Goal: Transaction & Acquisition: Book appointment/travel/reservation

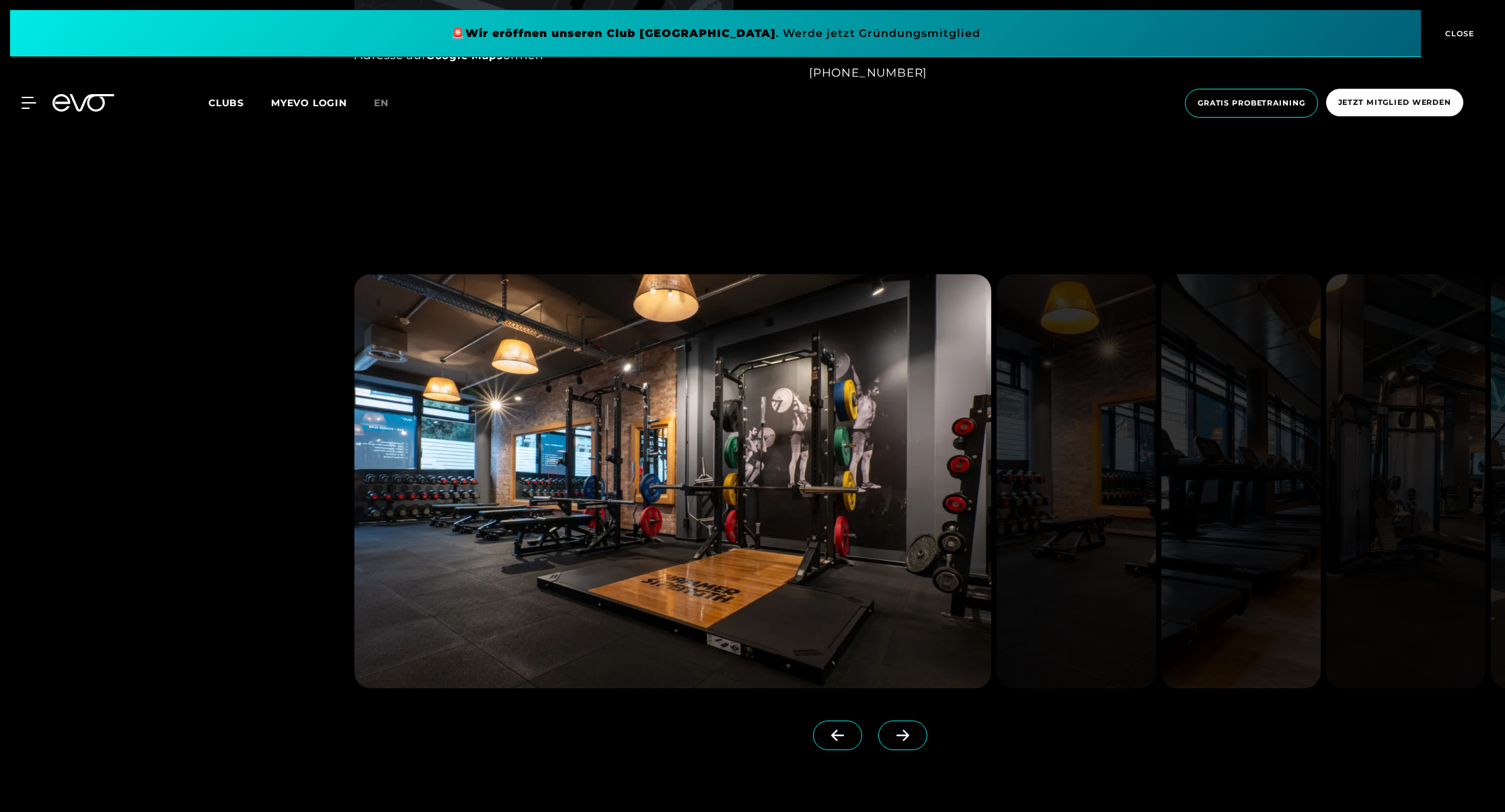
scroll to position [1494, 0]
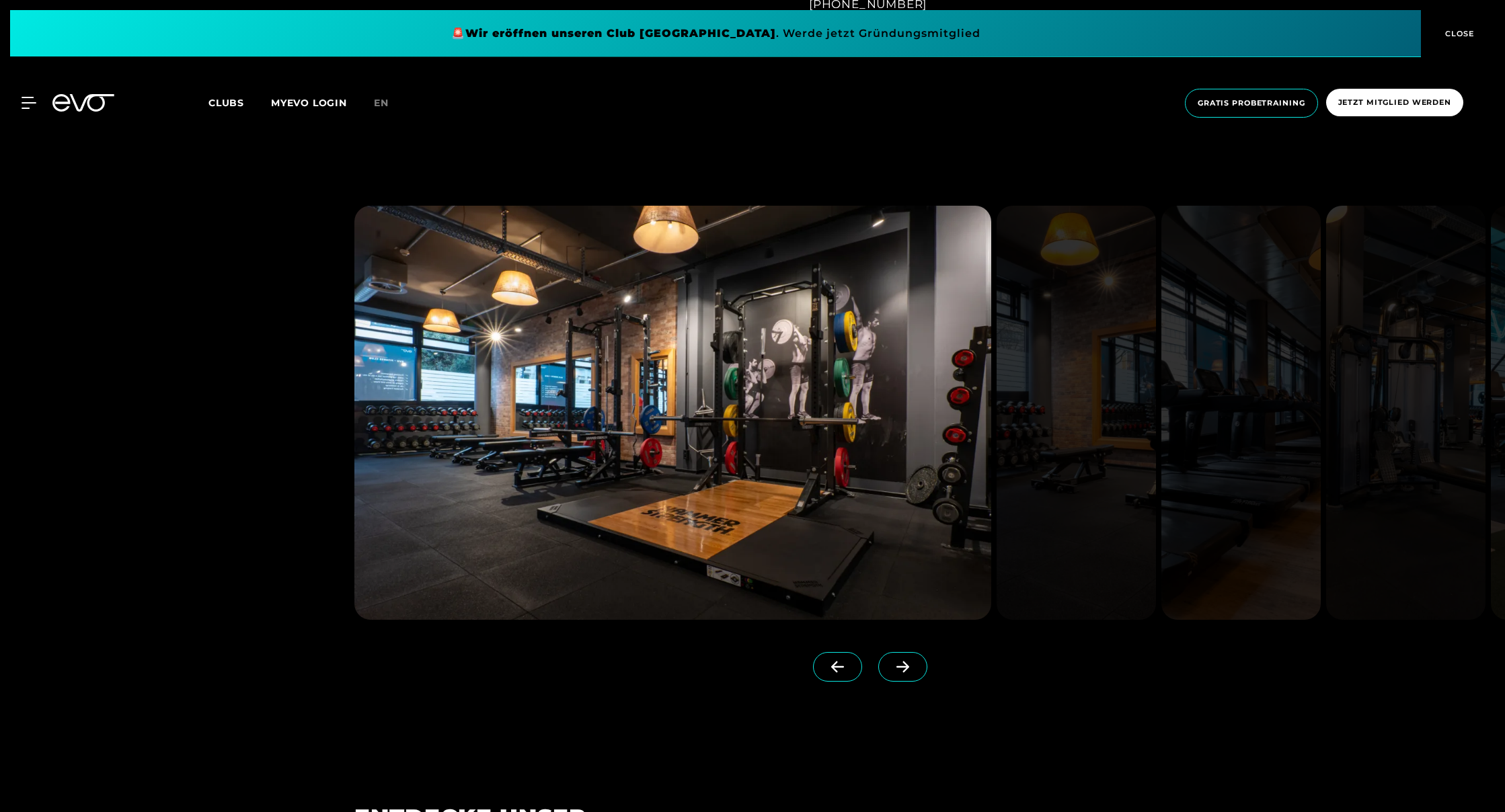
click at [903, 661] on icon at bounding box center [903, 667] width 23 height 12
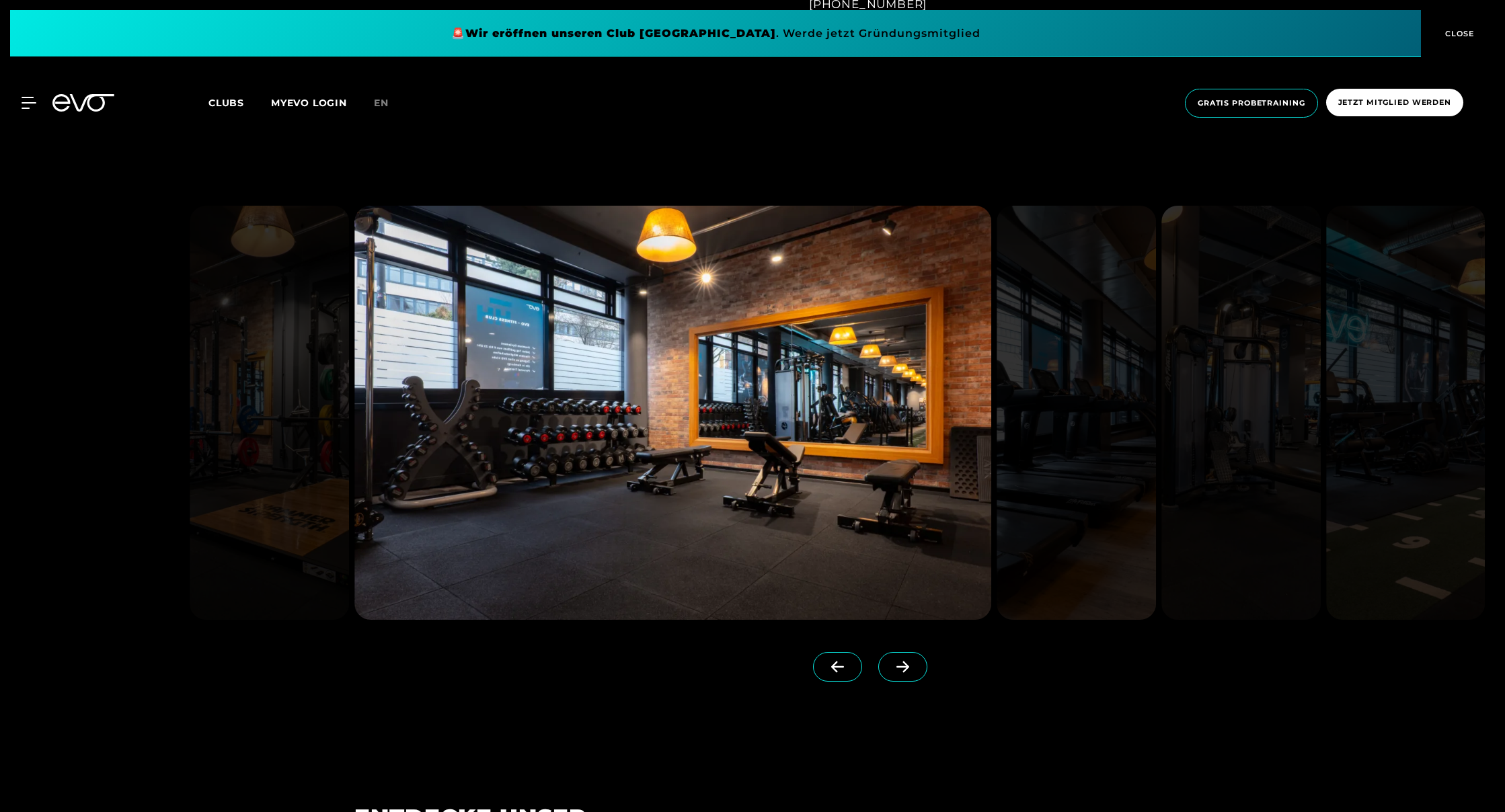
click at [903, 661] on icon at bounding box center [903, 667] width 23 height 12
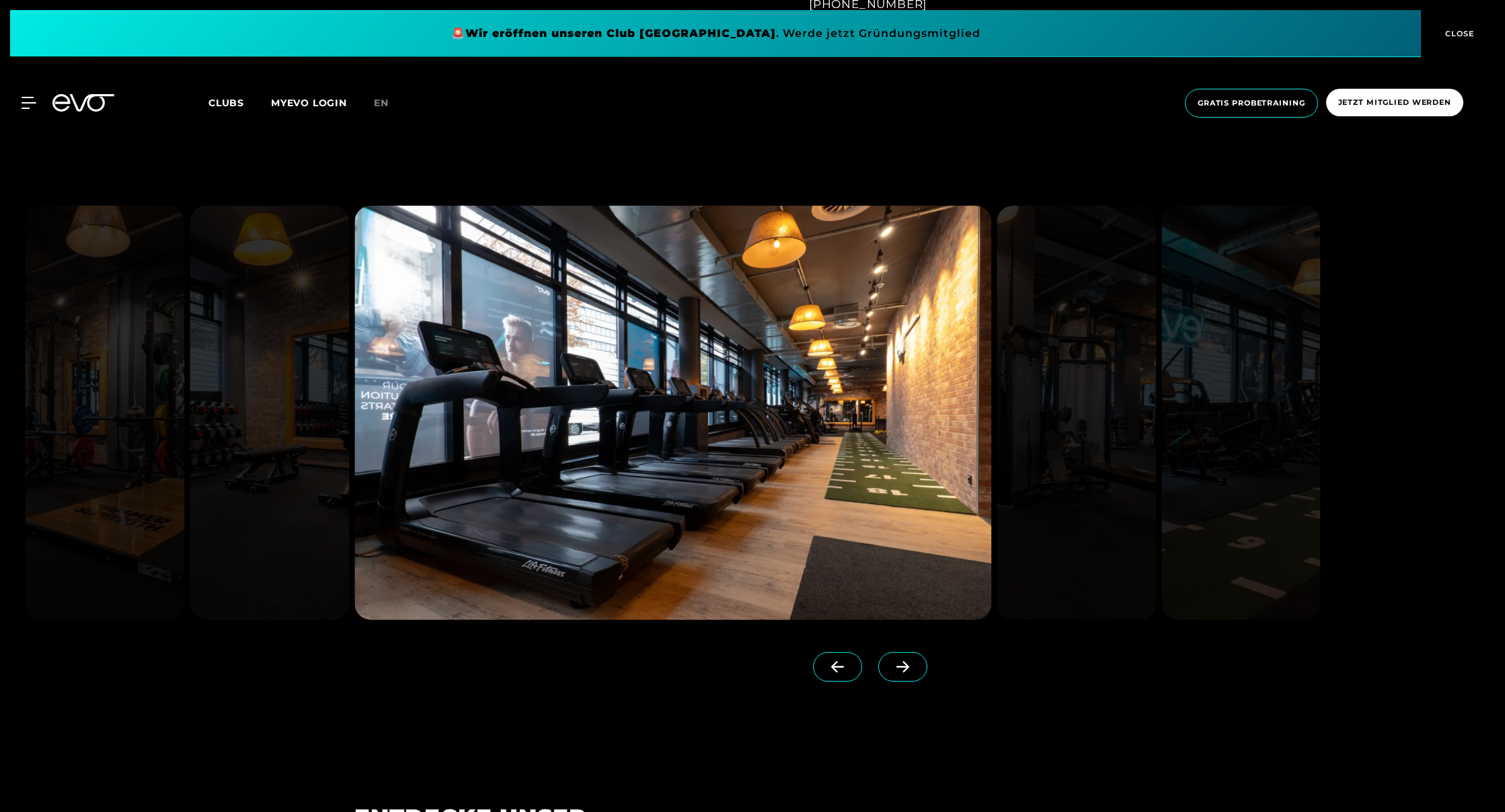
click at [903, 661] on icon at bounding box center [903, 667] width 23 height 12
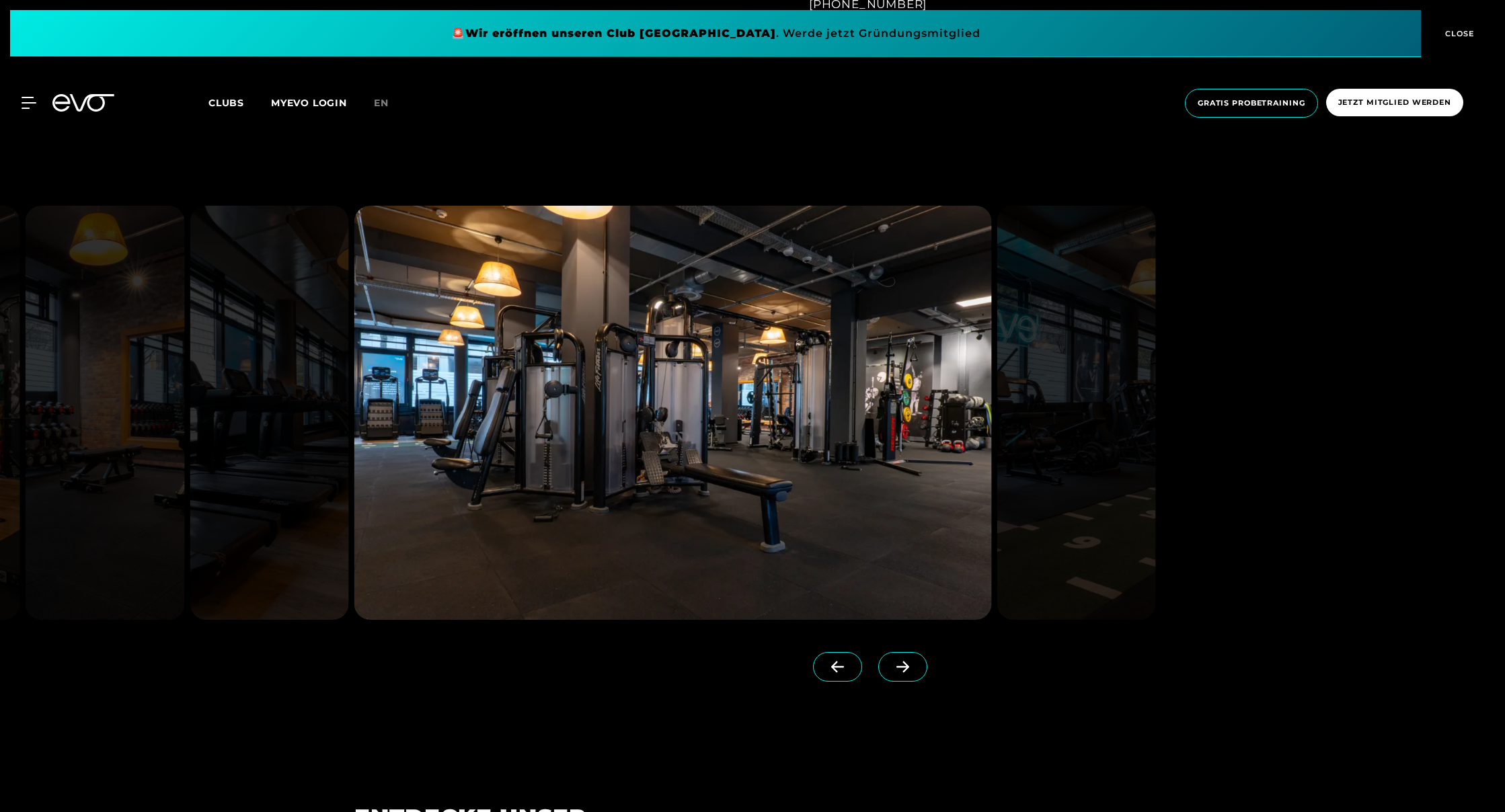
click at [903, 661] on icon at bounding box center [903, 667] width 23 height 12
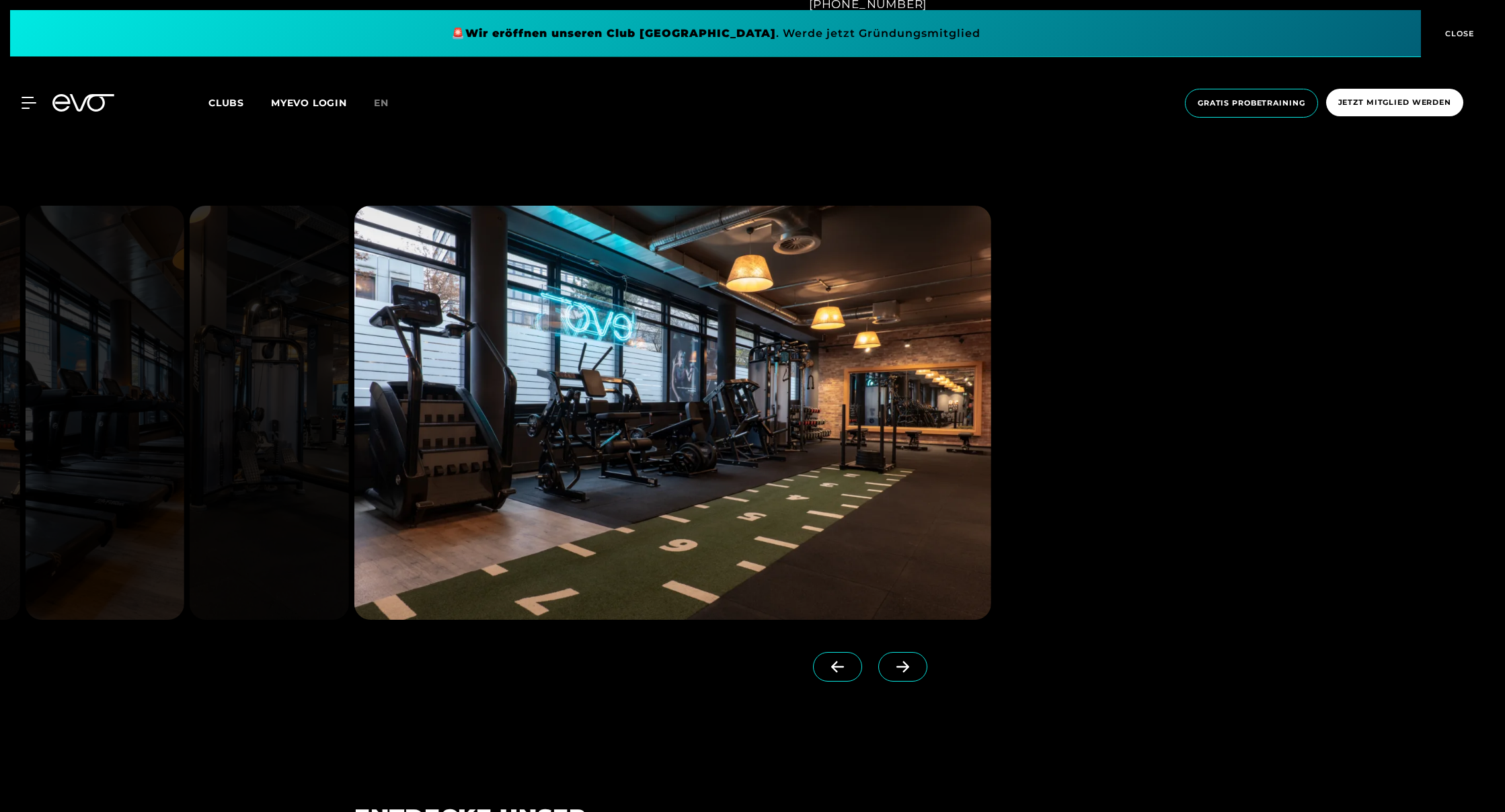
click at [905, 660] on span at bounding box center [902, 667] width 49 height 29
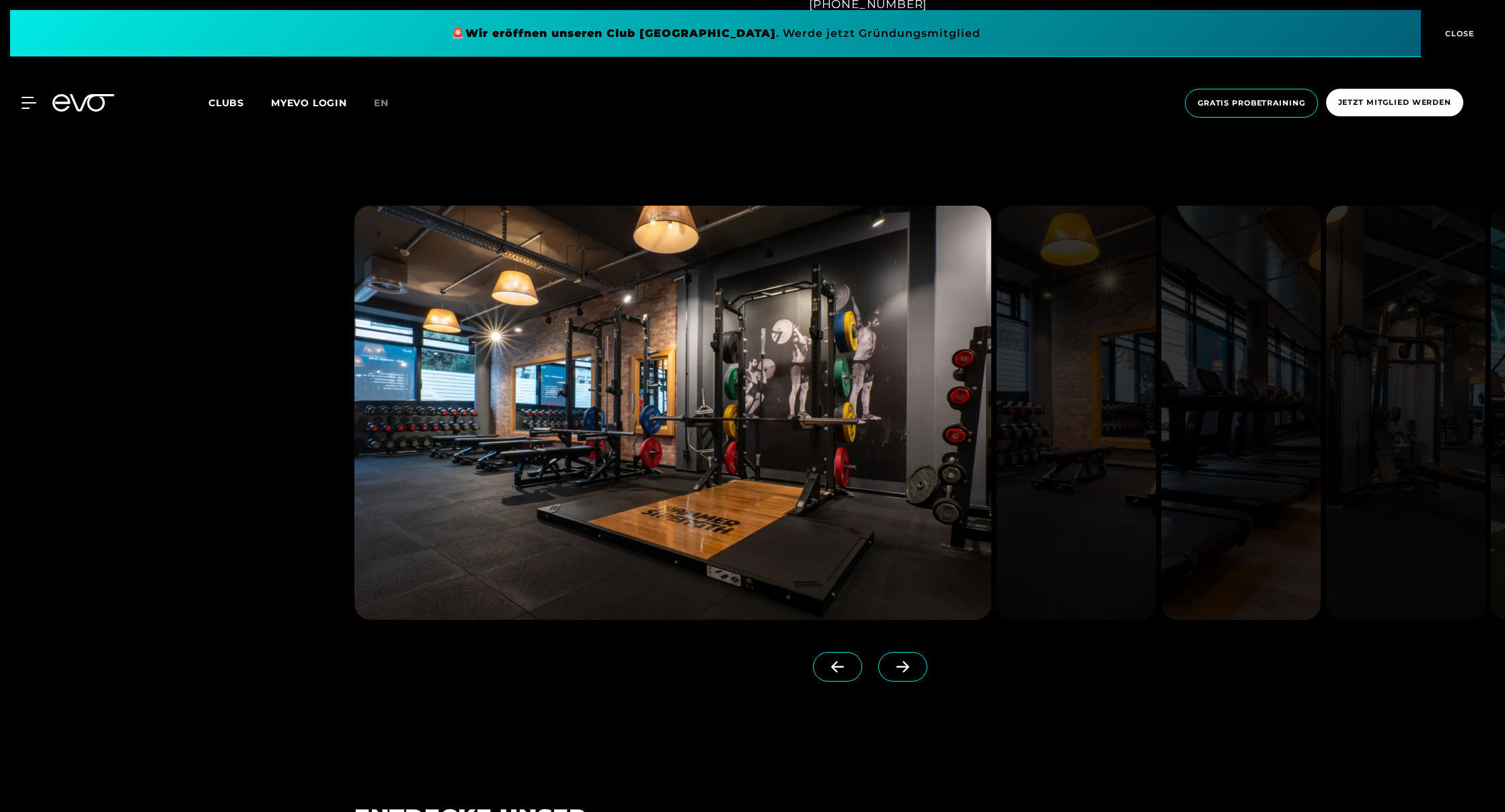
click at [904, 660] on span at bounding box center [902, 667] width 49 height 29
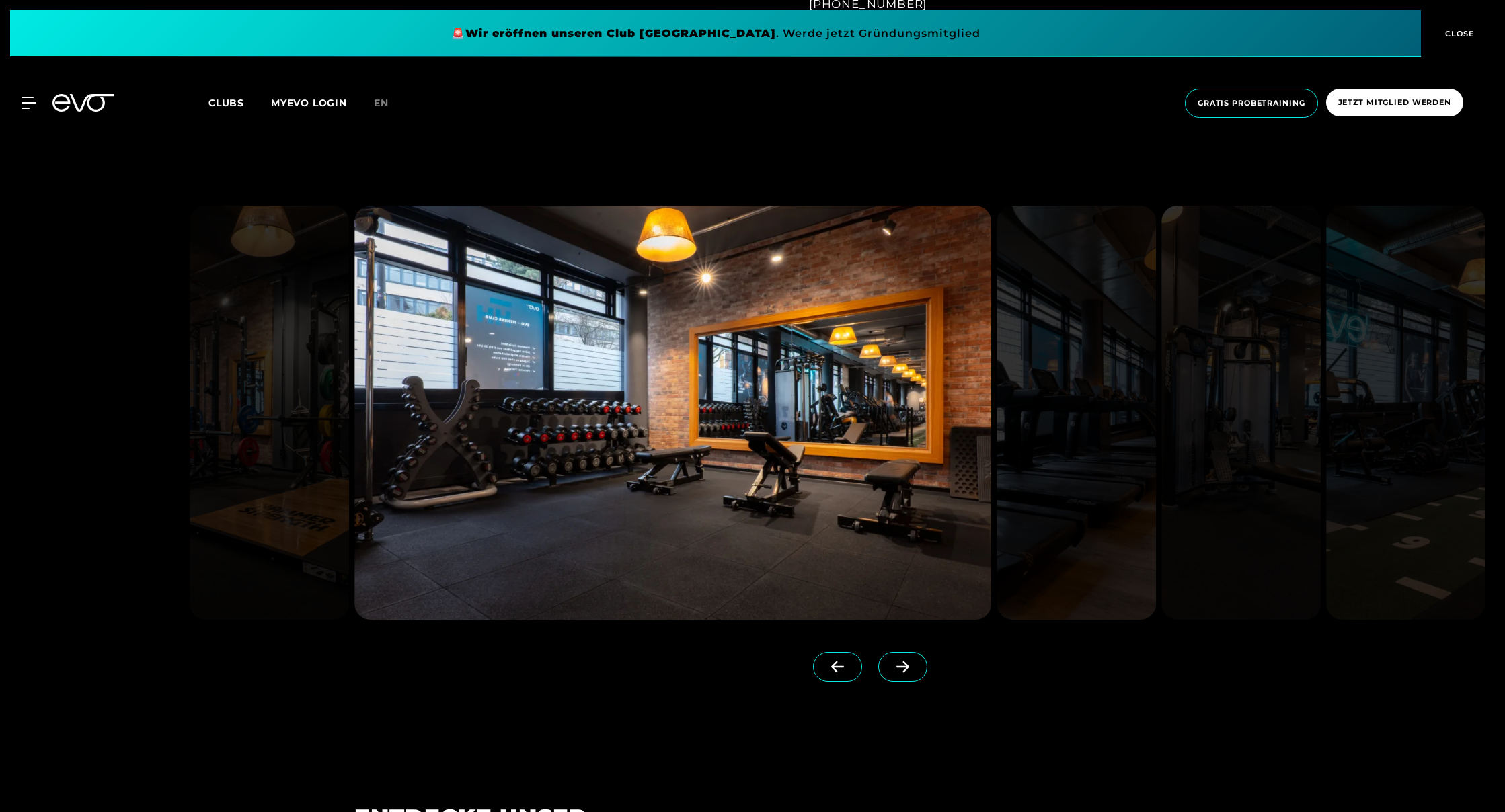
click at [904, 660] on span at bounding box center [902, 667] width 49 height 29
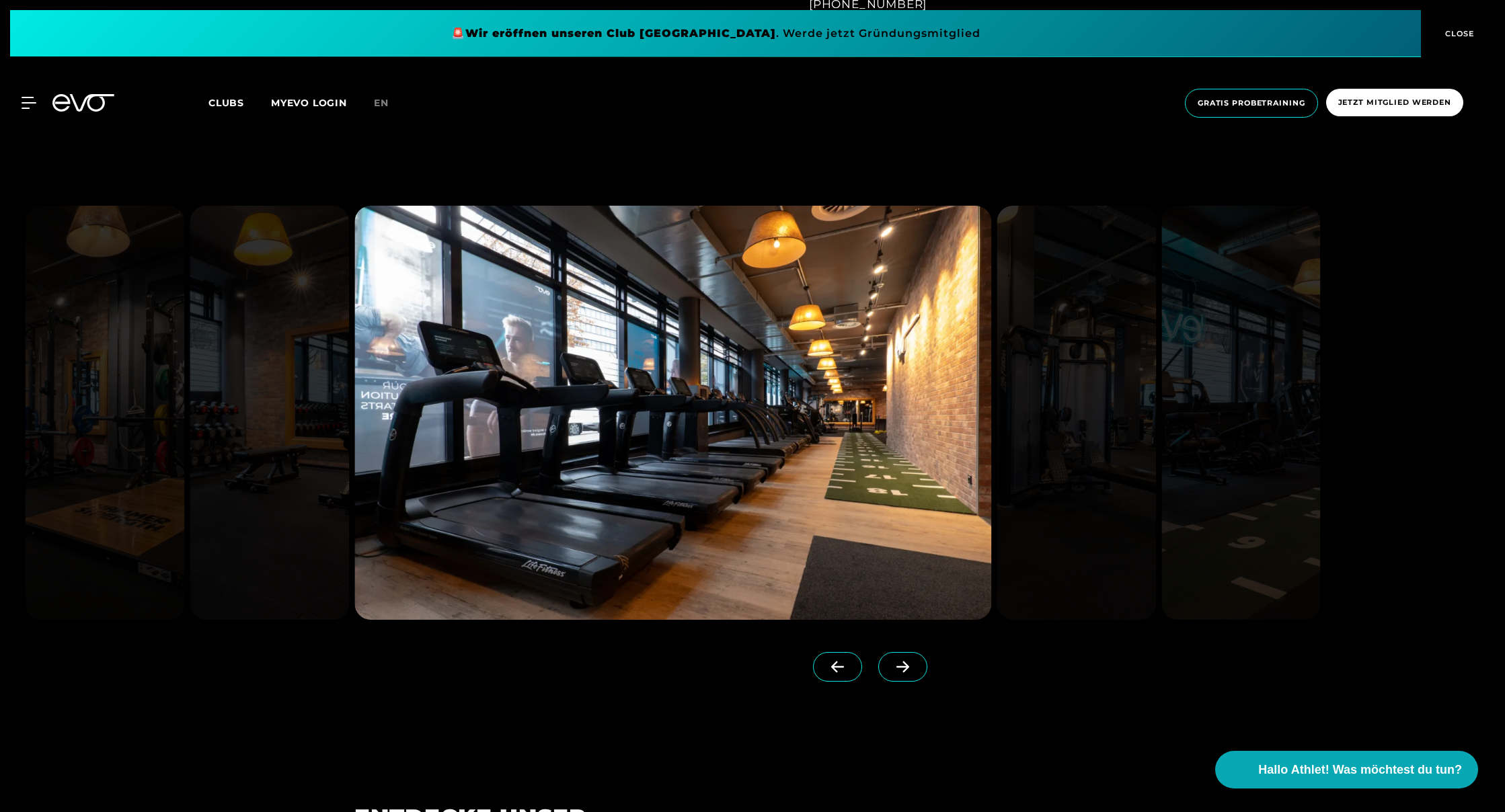
click at [904, 660] on span at bounding box center [902, 667] width 49 height 29
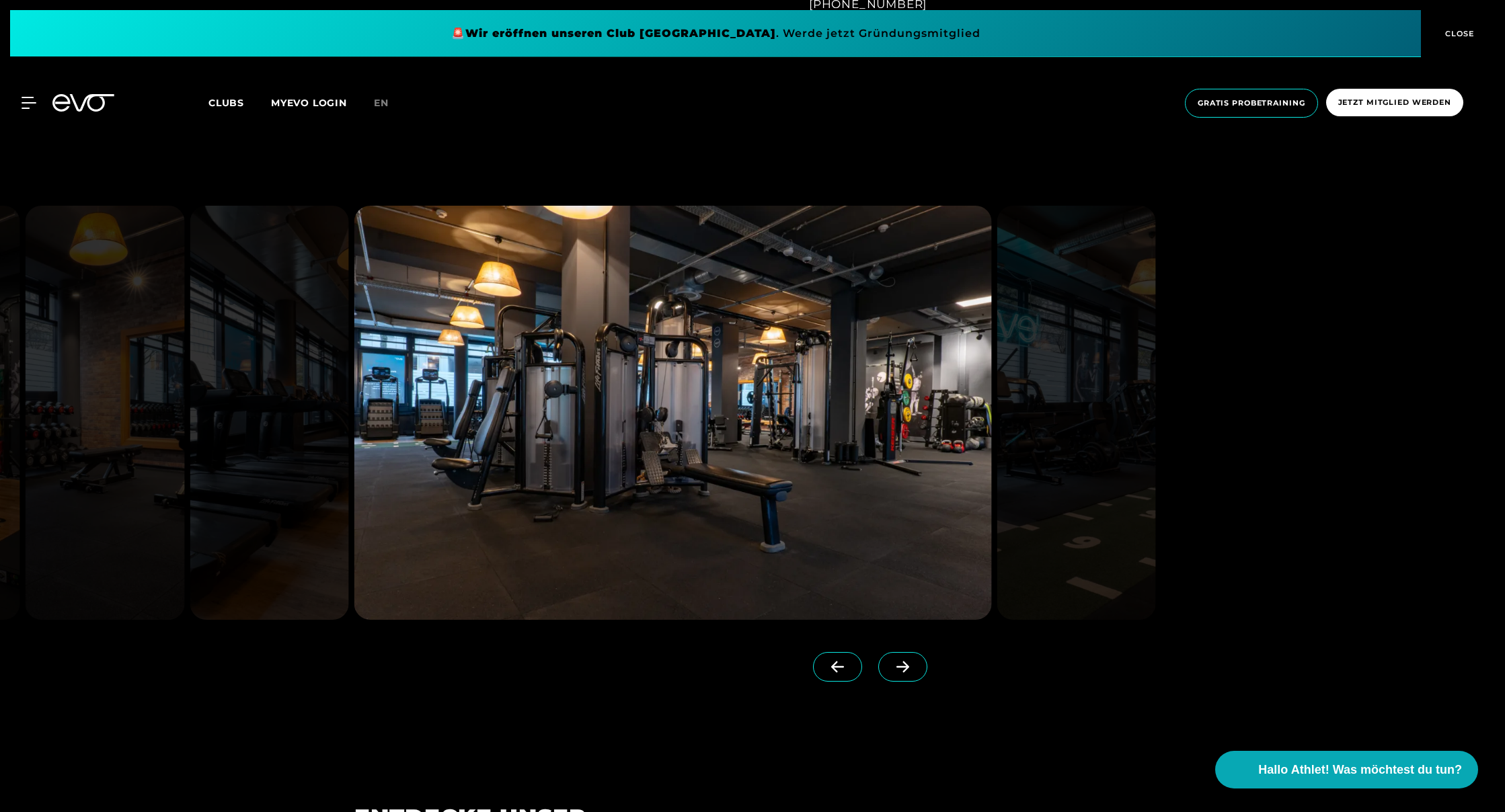
click at [904, 660] on span at bounding box center [902, 667] width 49 height 29
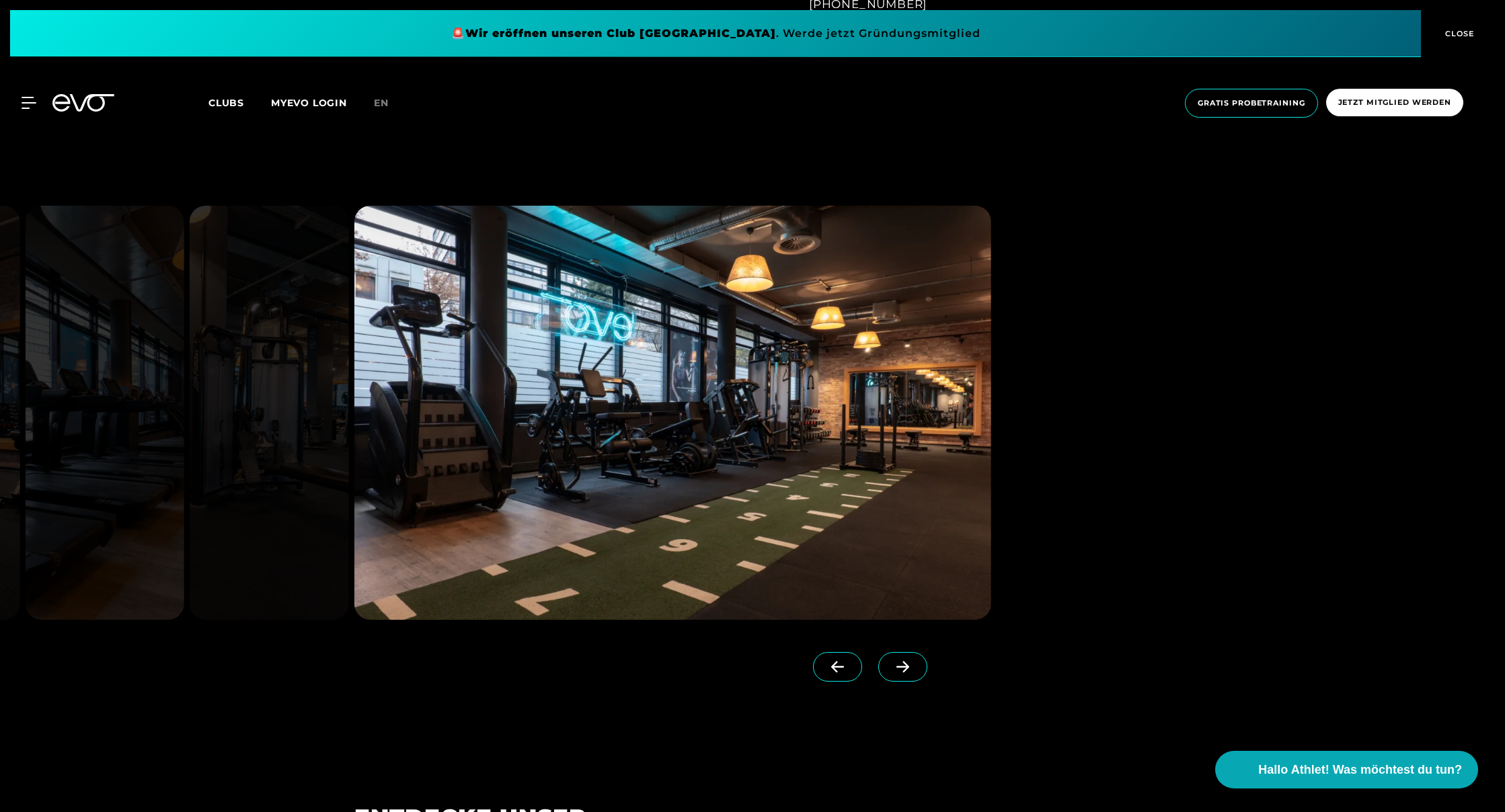
click at [901, 660] on span at bounding box center [902, 667] width 49 height 29
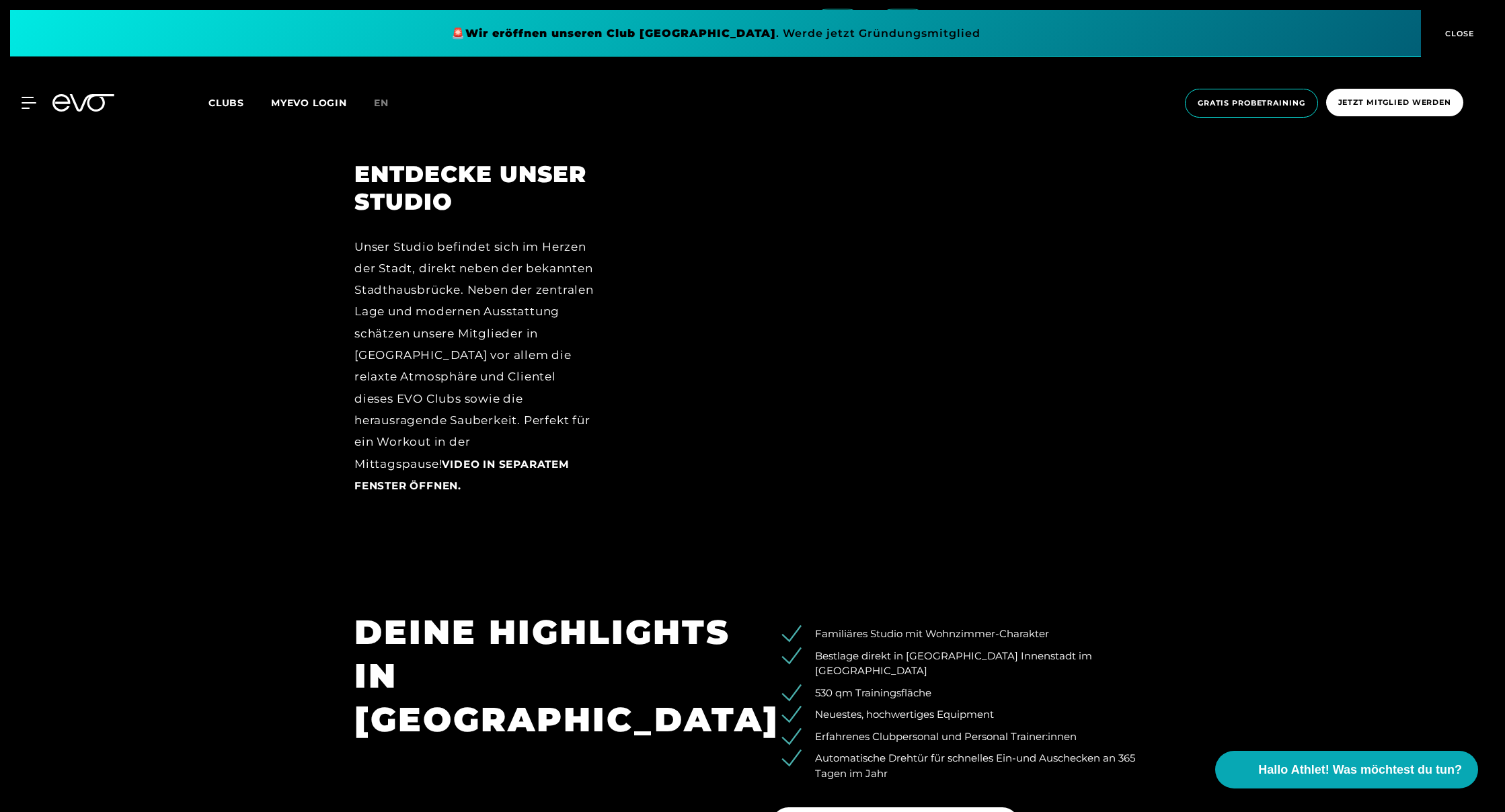
scroll to position [2136, 0]
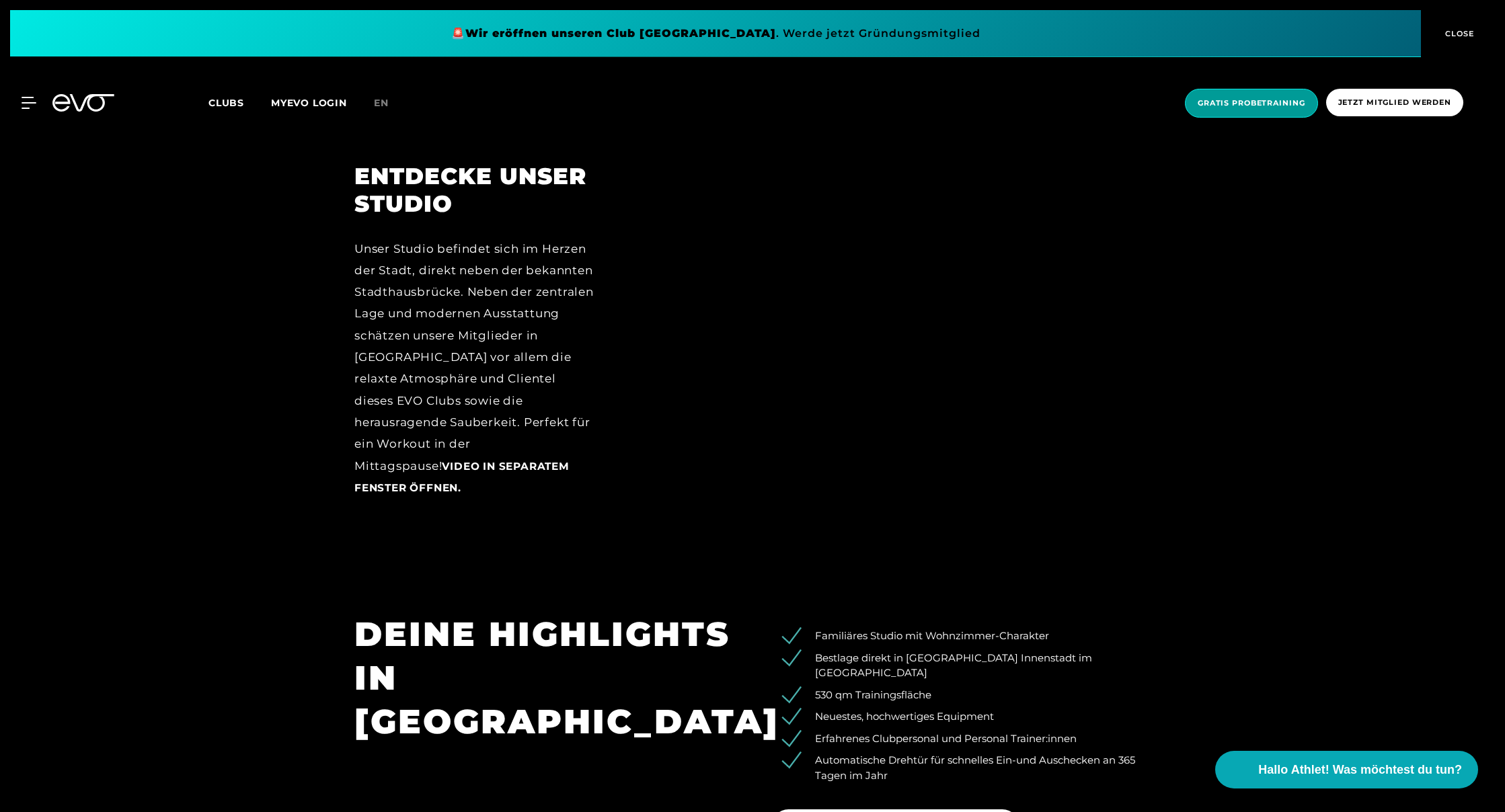
click at [1251, 105] on span "Gratis Probetraining" at bounding box center [1251, 103] width 108 height 12
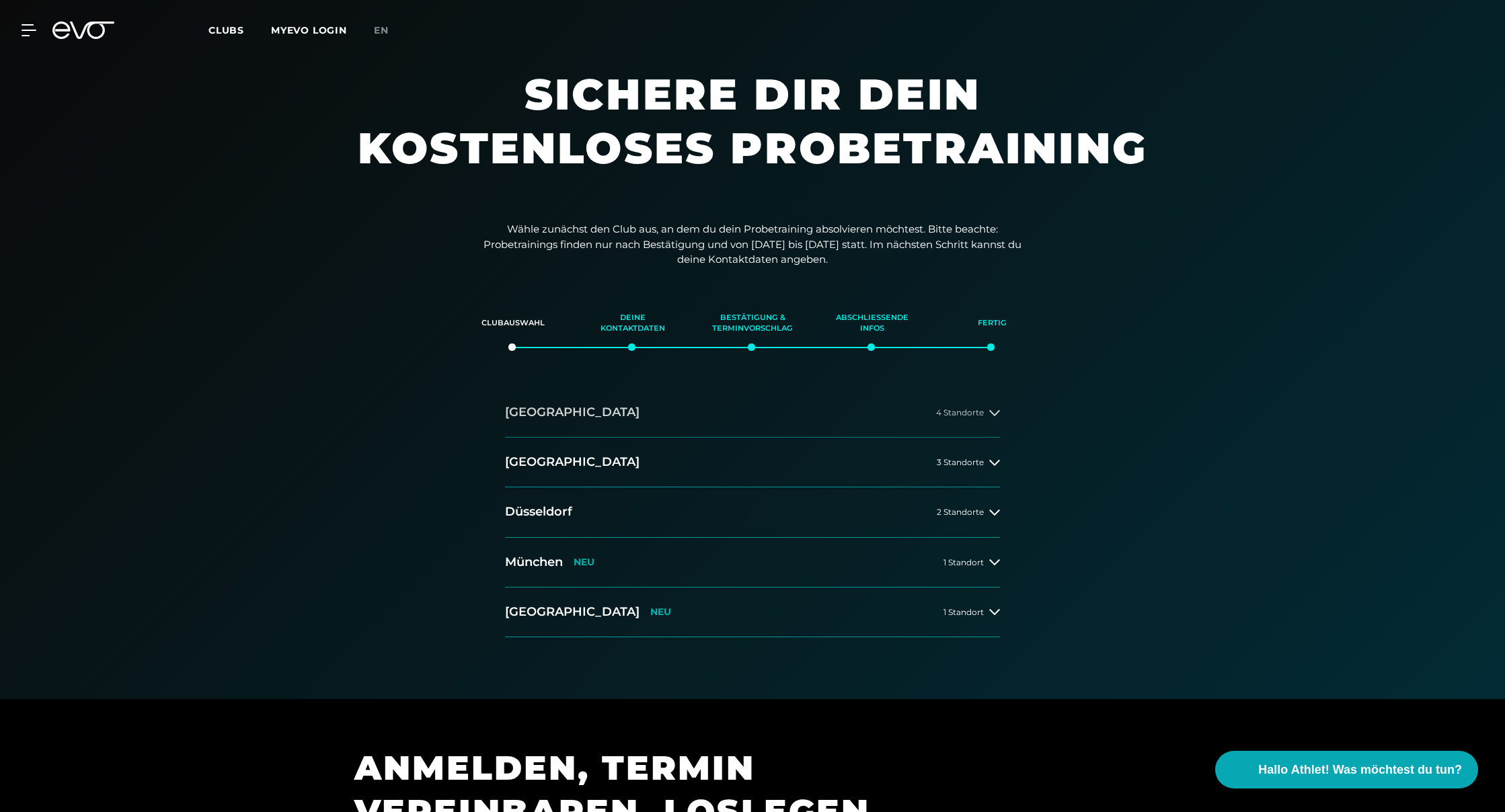
click at [715, 410] on button "[GEOGRAPHIC_DATA] 4 Standorte" at bounding box center [752, 413] width 495 height 50
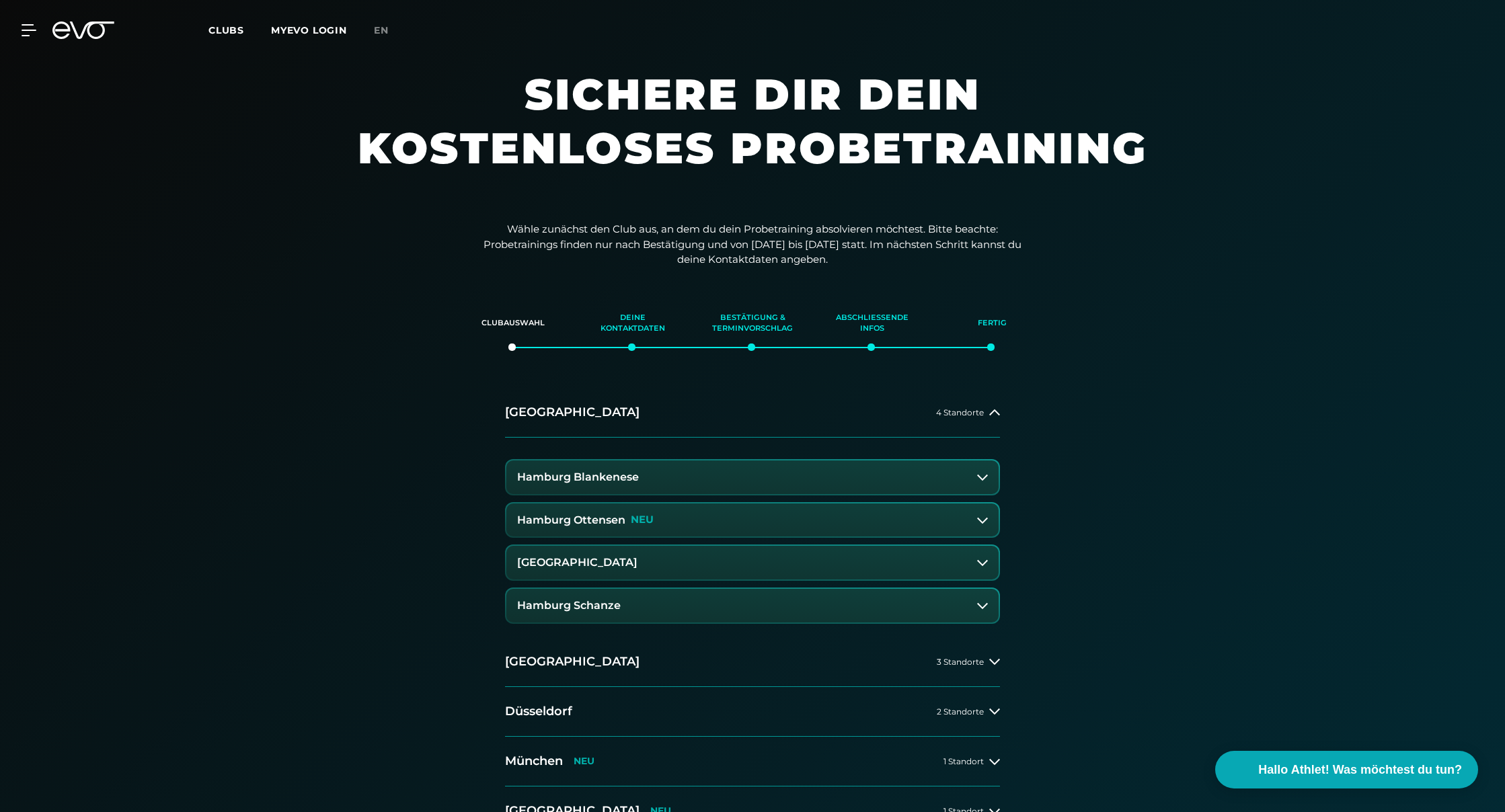
click at [692, 552] on button "[GEOGRAPHIC_DATA]" at bounding box center [752, 562] width 493 height 33
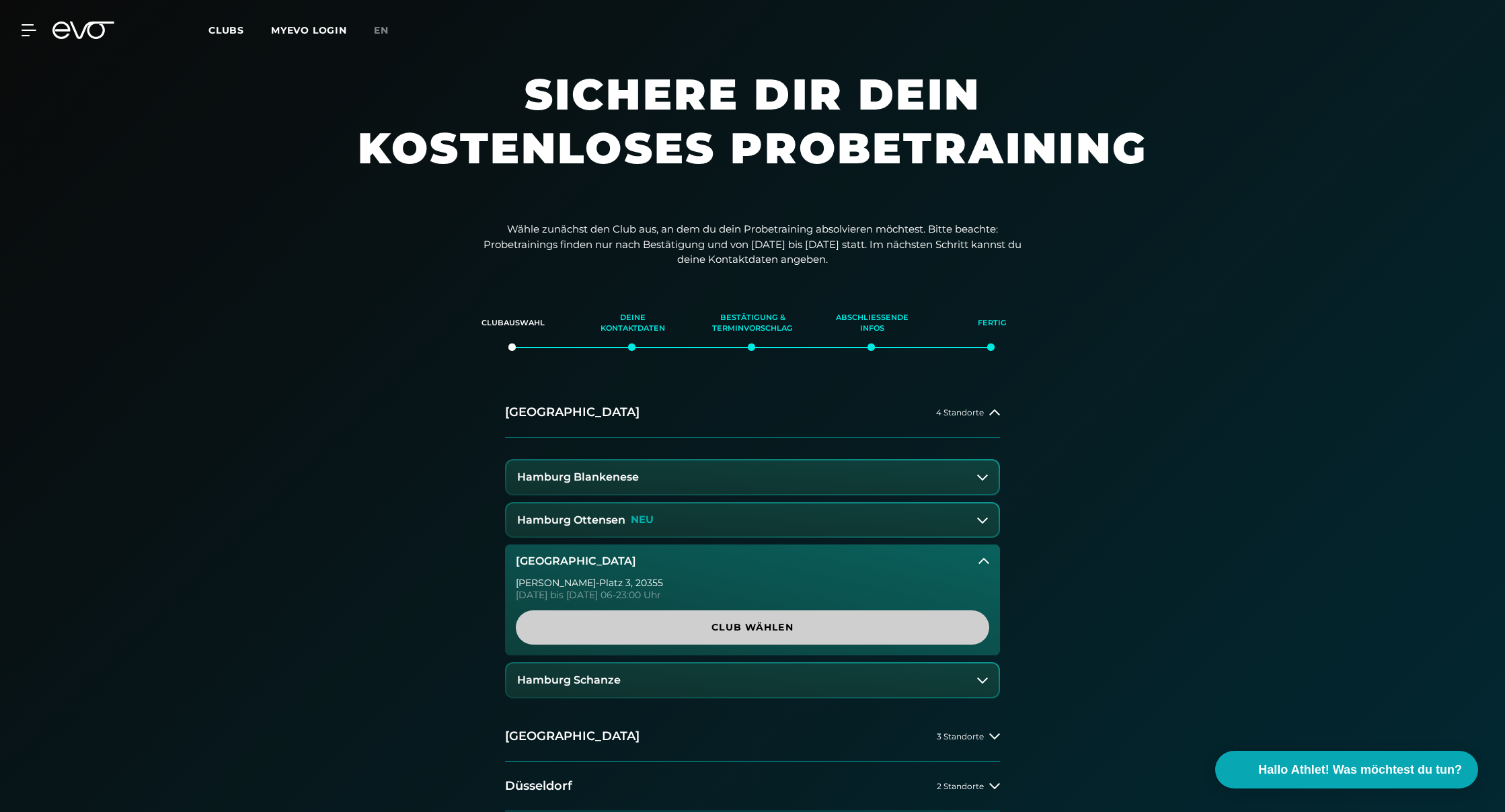
click at [690, 631] on span "Club wählen" at bounding box center [752, 627] width 473 height 34
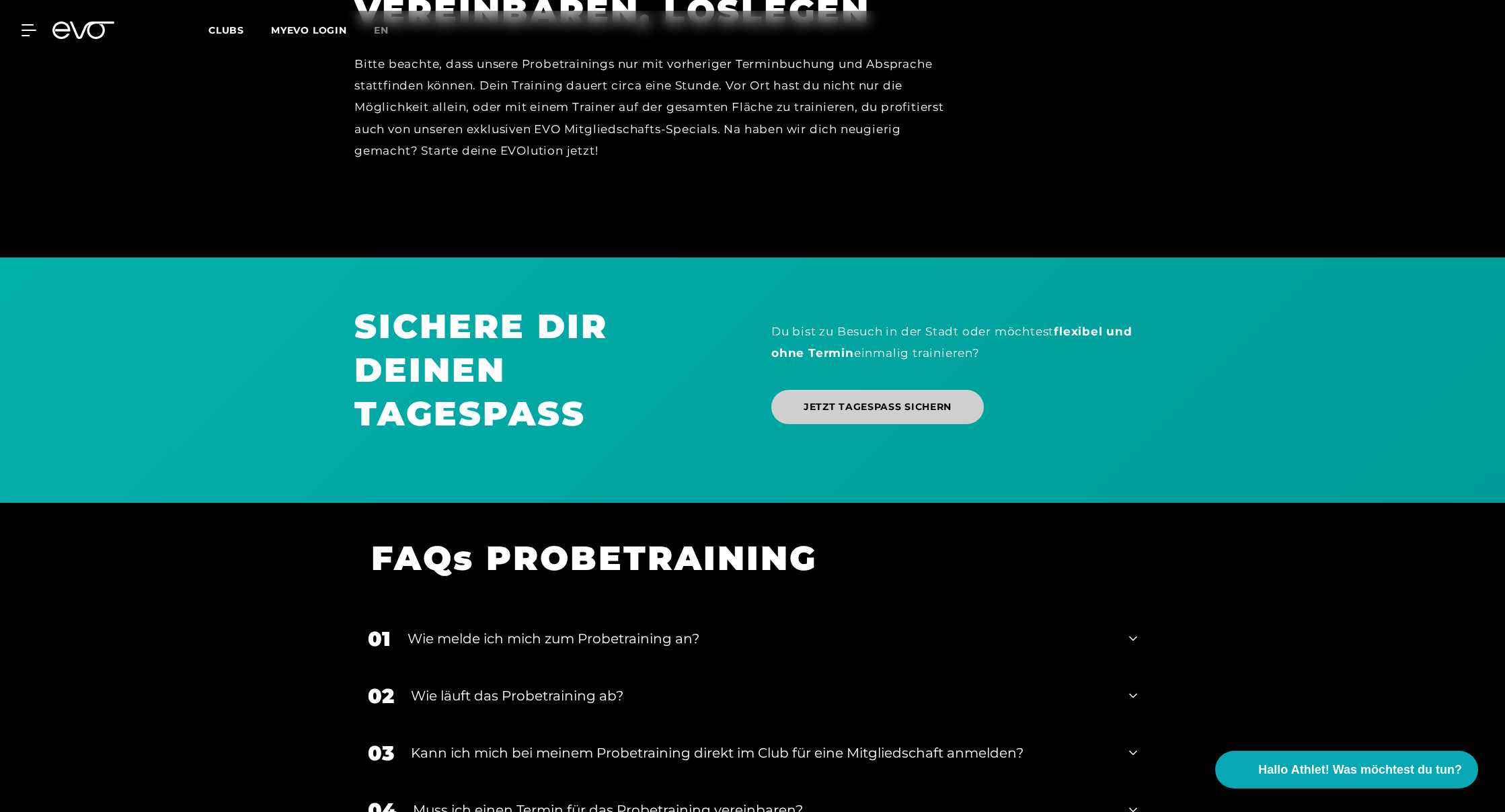
scroll to position [972, 0]
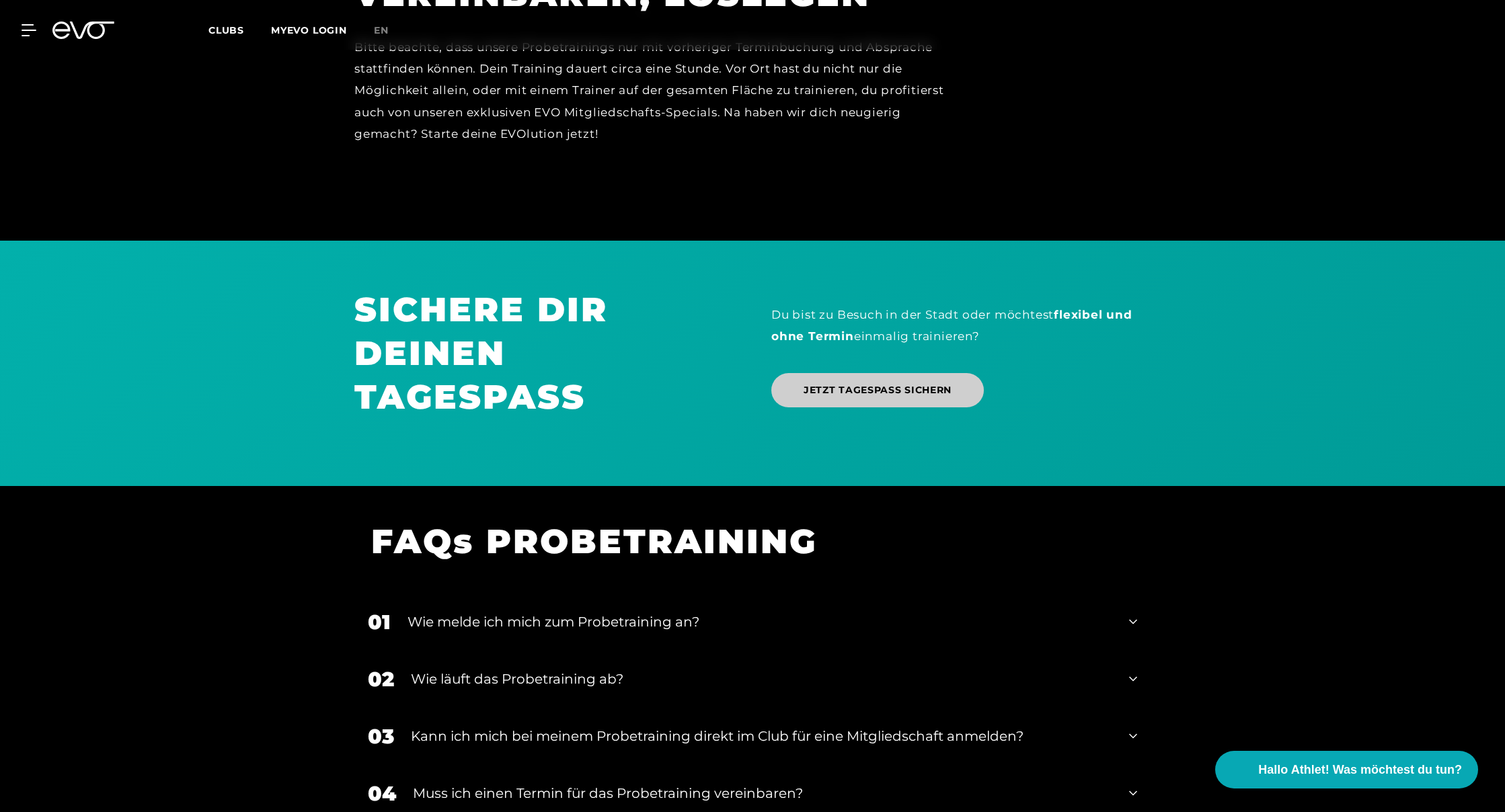
click at [825, 399] on link "JETZT TAGESPASS SICHERN" at bounding box center [878, 390] width 213 height 34
